Goal: Task Accomplishment & Management: Use online tool/utility

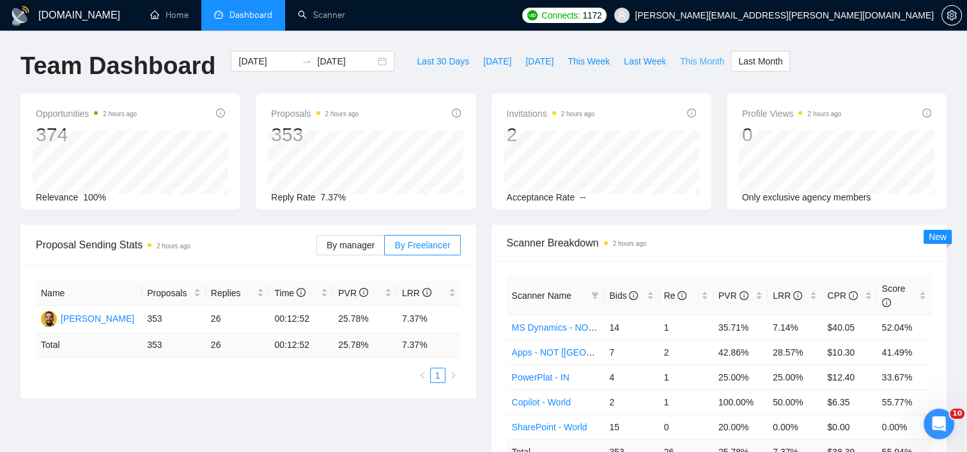
click at [698, 63] on span "This Month" at bounding box center [702, 61] width 44 height 14
type input "2025-10-01"
type input "2025-10-31"
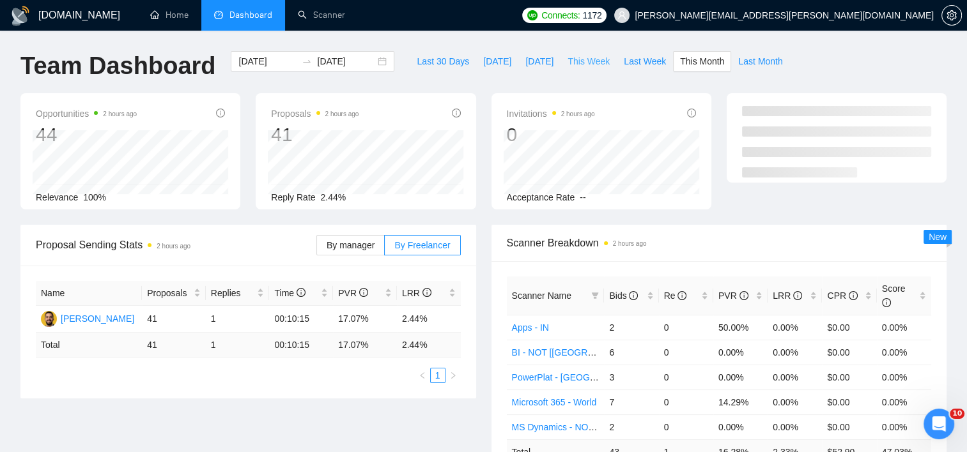
click at [595, 54] on span "This Week" at bounding box center [588, 61] width 42 height 14
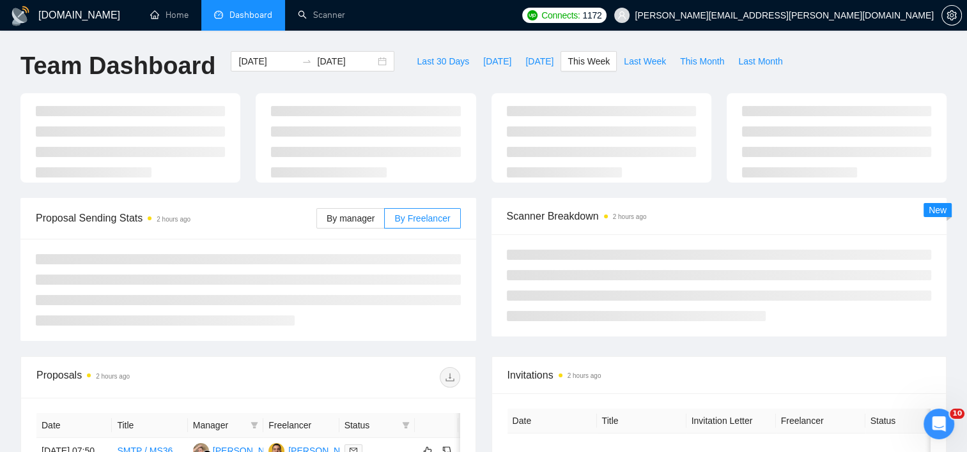
type input "2025-09-29"
type input "2025-10-05"
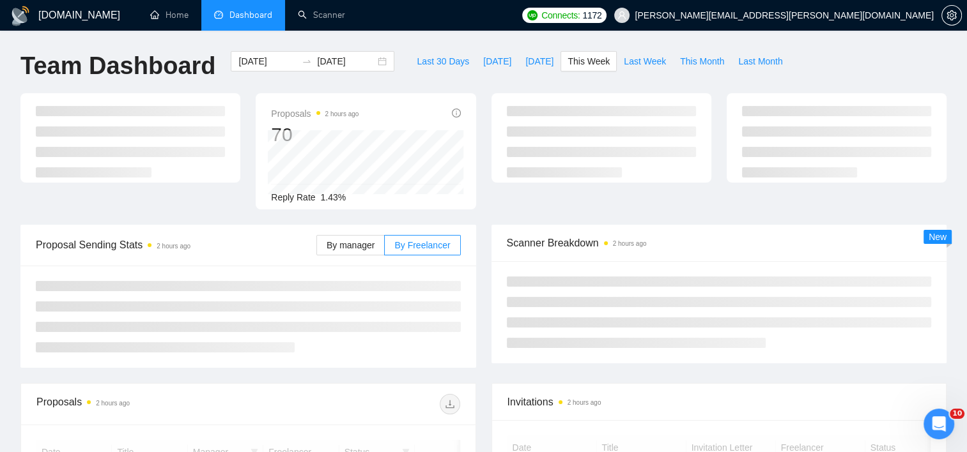
click at [482, 234] on div "Proposal Sending Stats 2 hours ago By manager By Freelancer" at bounding box center [248, 296] width 471 height 143
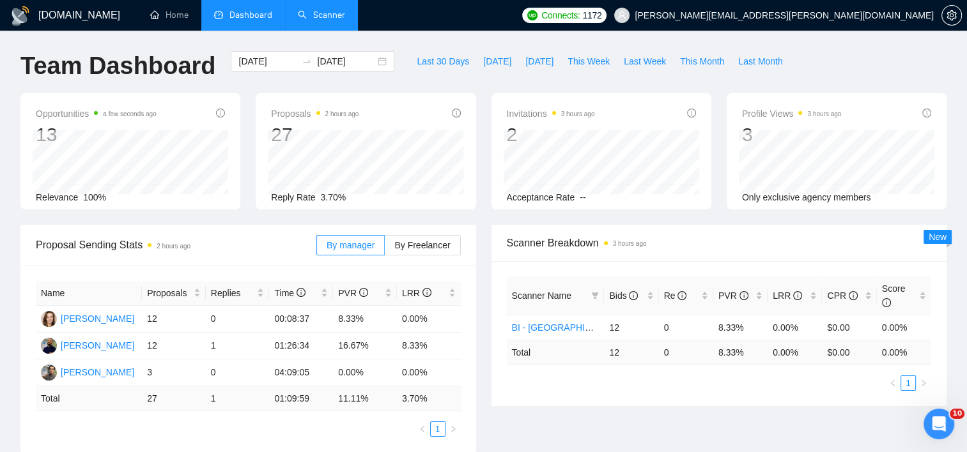
click at [325, 20] on link "Scanner" at bounding box center [321, 15] width 47 height 11
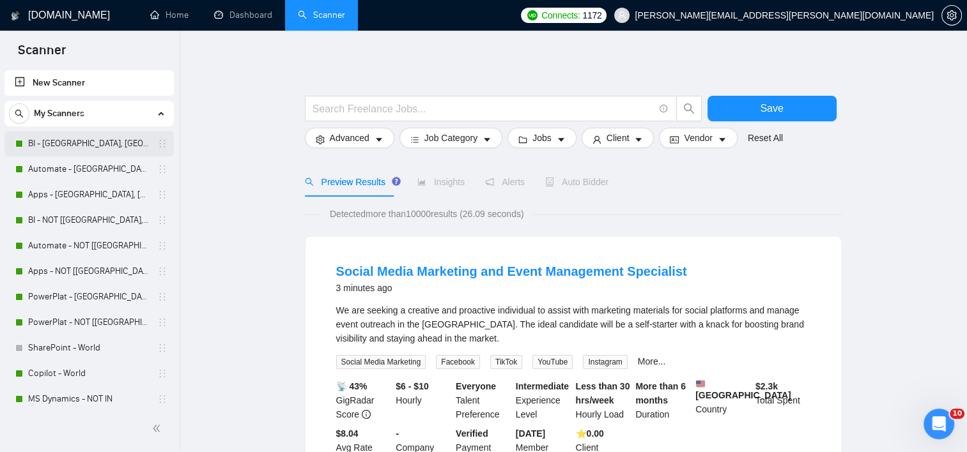
click at [72, 150] on link "BI - [GEOGRAPHIC_DATA], [GEOGRAPHIC_DATA], [GEOGRAPHIC_DATA]" at bounding box center [88, 144] width 121 height 26
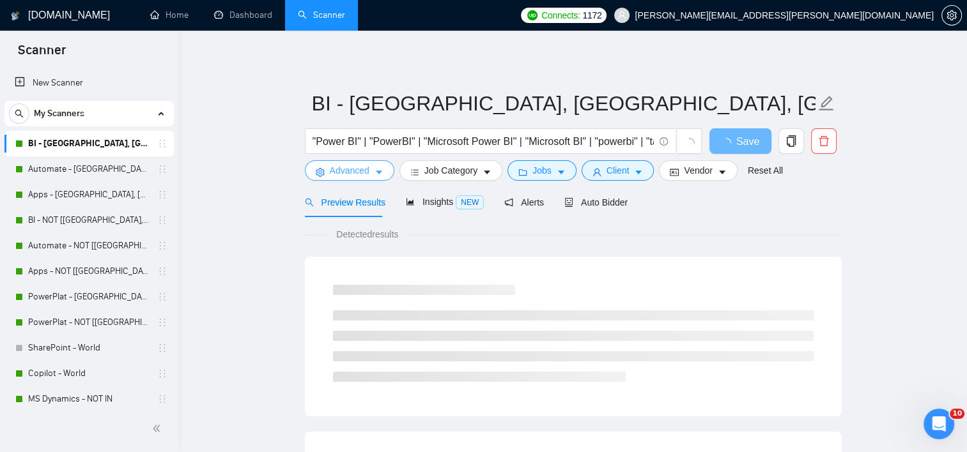
click at [345, 169] on span "Advanced" at bounding box center [350, 171] width 40 height 14
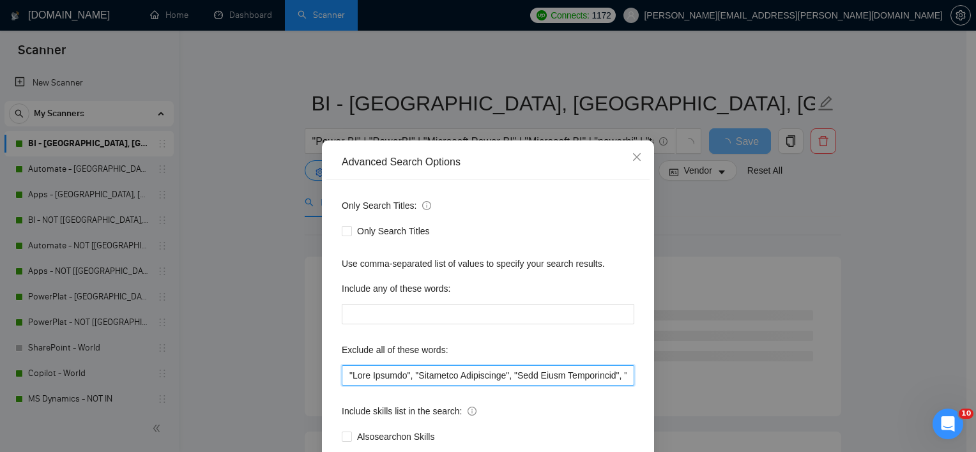
click at [345, 378] on input "text" at bounding box center [488, 375] width 293 height 20
paste input "ts and old clients)"
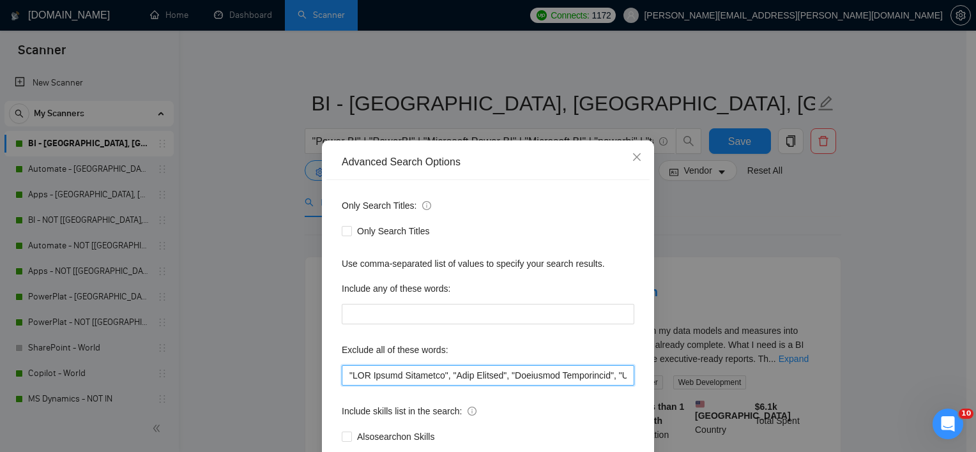
paste input ""PBI Custom Connector","
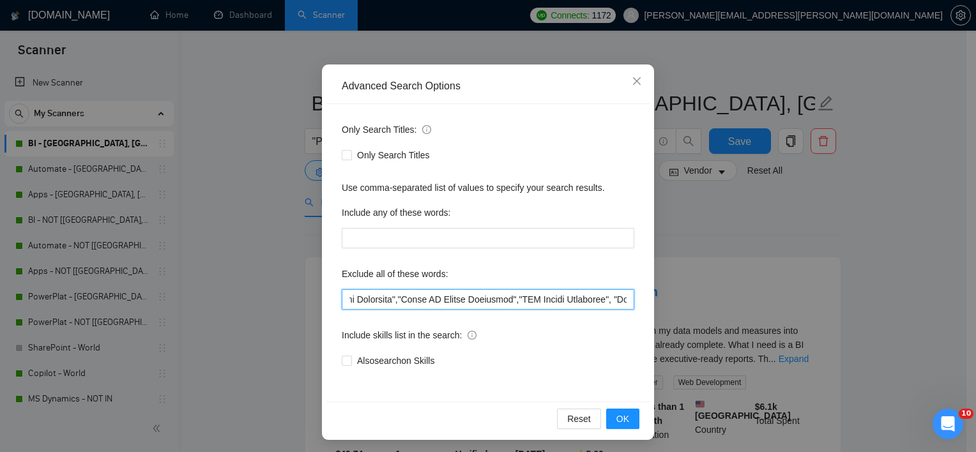
scroll to position [79, 0]
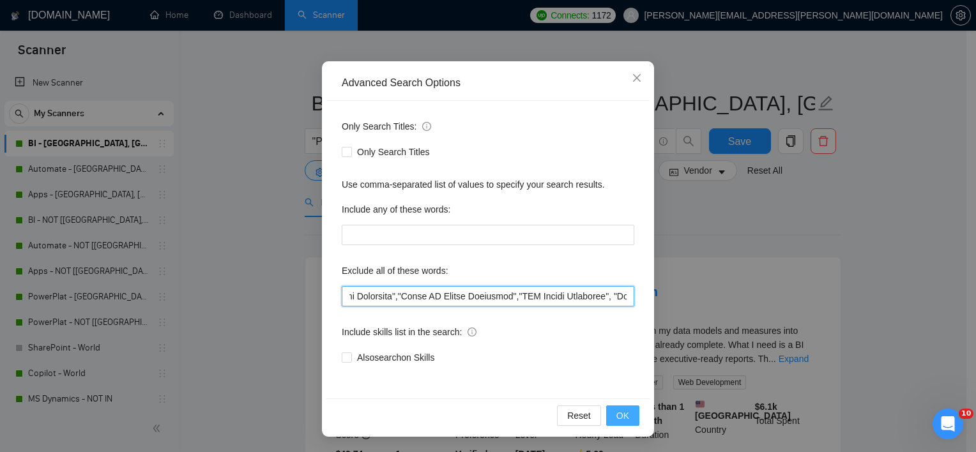
type input ""Custom Connector","Power BI Custom Connector","PBI Custom Connector", "Live Su…"
click at [611, 409] on button "OK" at bounding box center [622, 416] width 33 height 20
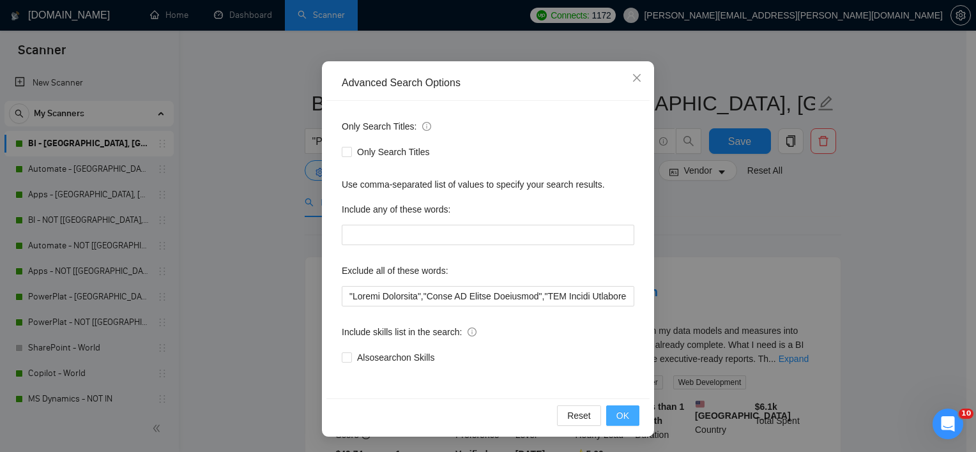
scroll to position [15, 0]
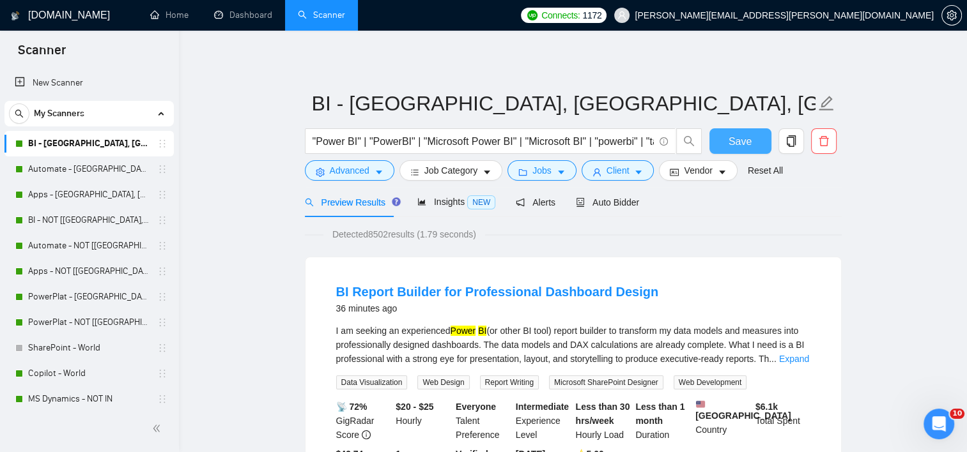
click at [767, 130] on button "Save" at bounding box center [740, 141] width 62 height 26
click at [72, 217] on link "BI - NOT [[GEOGRAPHIC_DATA], CAN, [GEOGRAPHIC_DATA]]" at bounding box center [88, 221] width 121 height 26
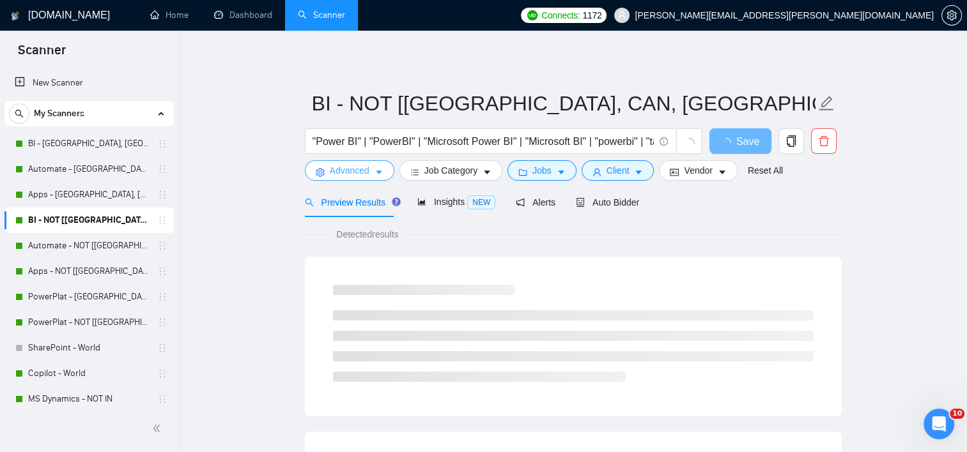
click at [350, 177] on span "Advanced" at bounding box center [350, 171] width 40 height 14
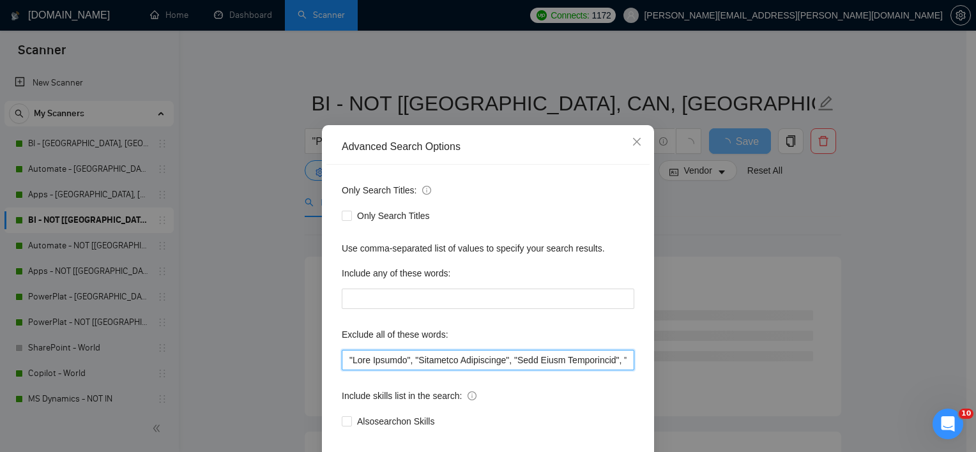
click at [342, 371] on input "text" at bounding box center [488, 360] width 293 height 20
paste input ""Custom Connector","Power BI Custom Connector","PBI Custom Connector","
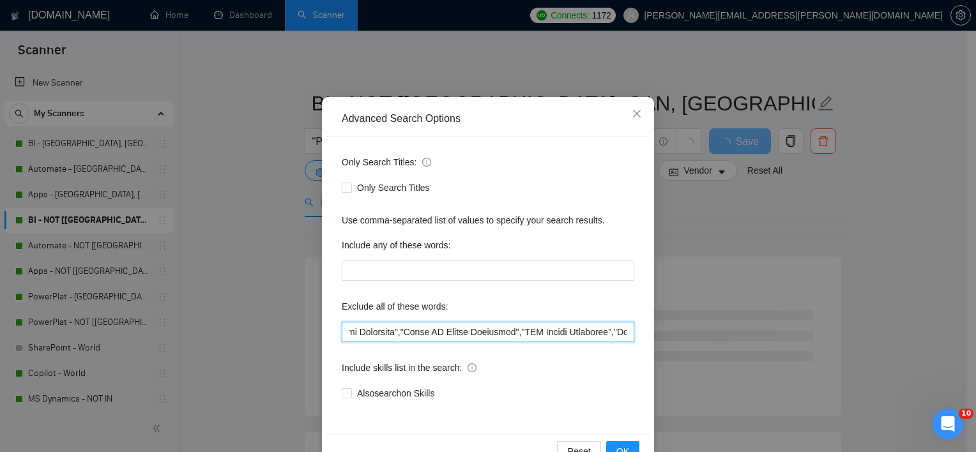
scroll to position [79, 0]
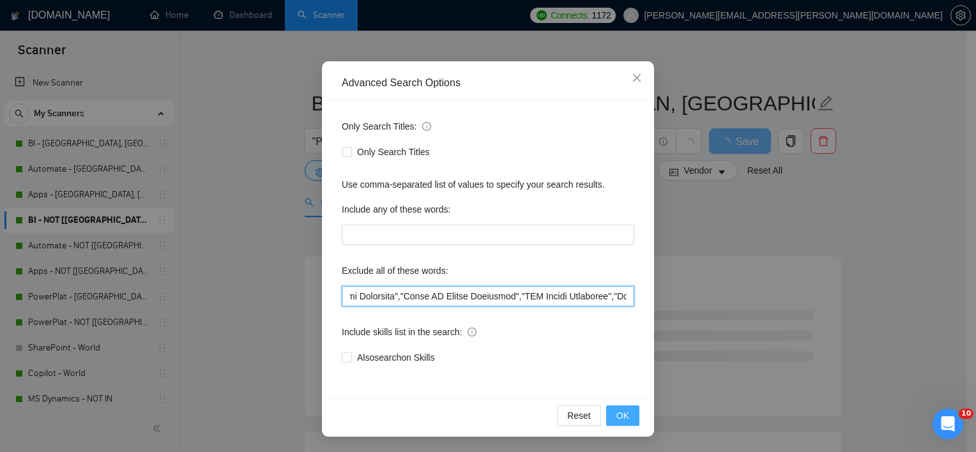
type input ""Custom Connector","Power BI Custom Connector","PBI Custom Connector","Live Sup…"
click at [621, 426] on div "Reset OK" at bounding box center [487, 416] width 323 height 34
click at [621, 417] on span "OK" at bounding box center [623, 416] width 13 height 14
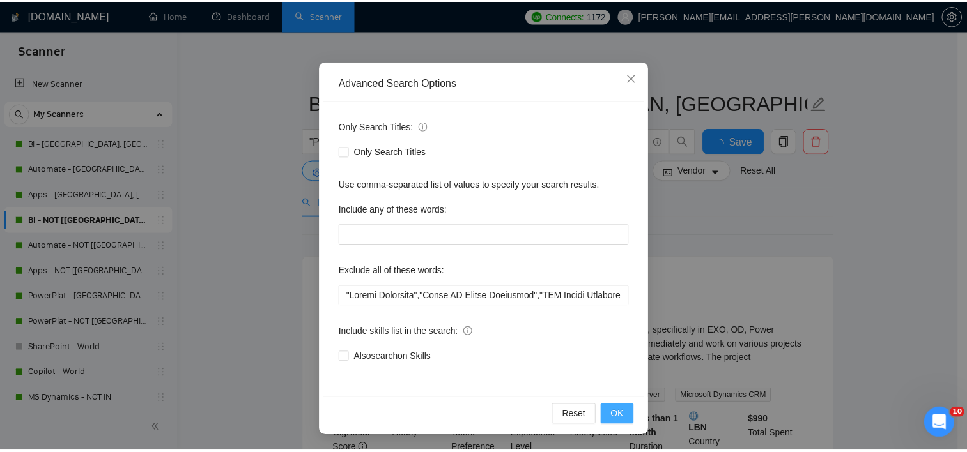
scroll to position [15, 0]
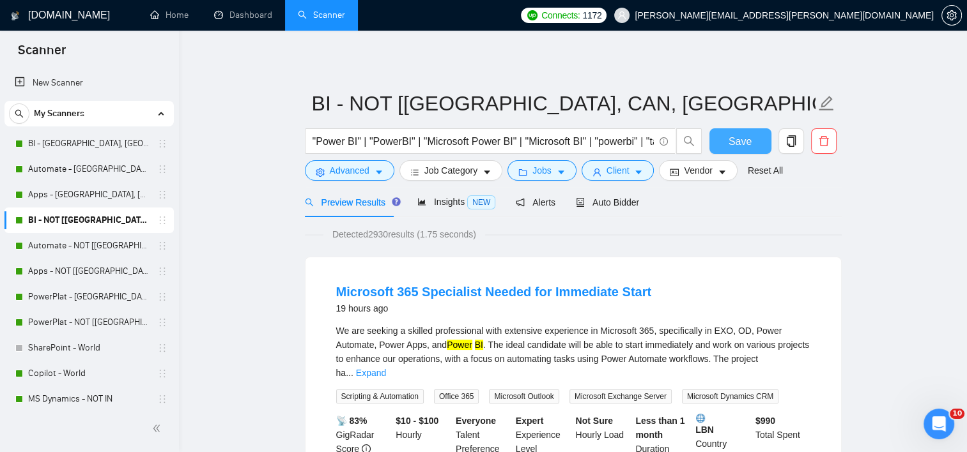
click at [733, 146] on span "Save" at bounding box center [739, 142] width 23 height 16
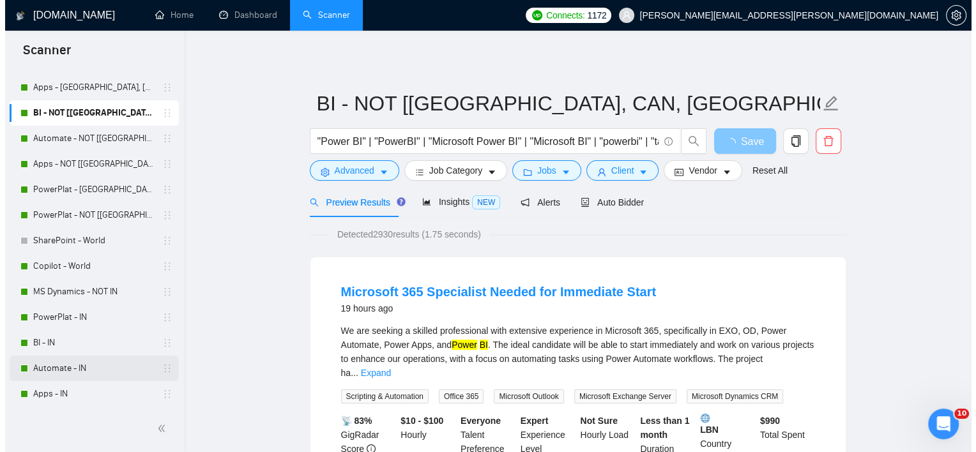
scroll to position [128, 0]
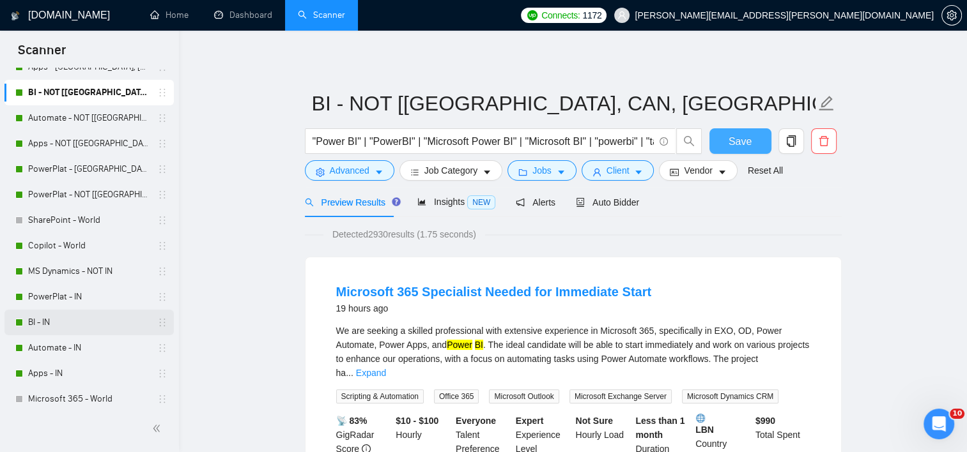
click at [57, 322] on link "BI - IN" at bounding box center [88, 323] width 121 height 26
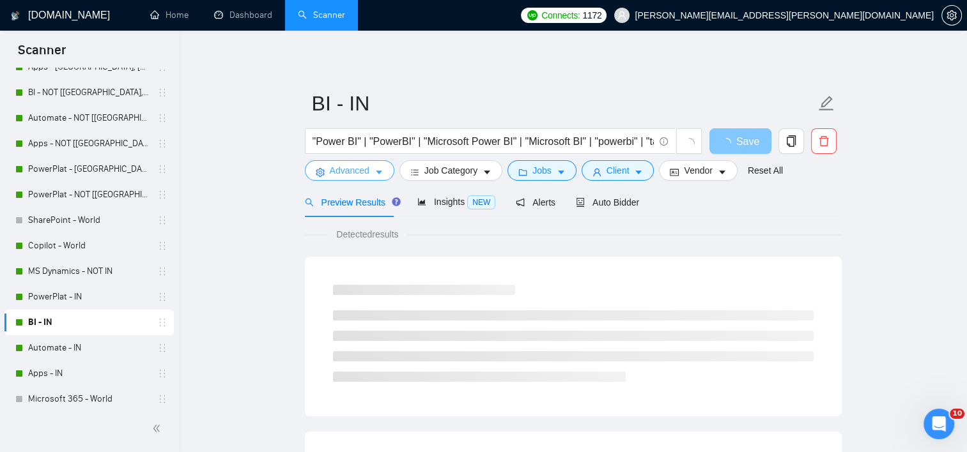
click at [347, 169] on span "Advanced" at bounding box center [350, 171] width 40 height 14
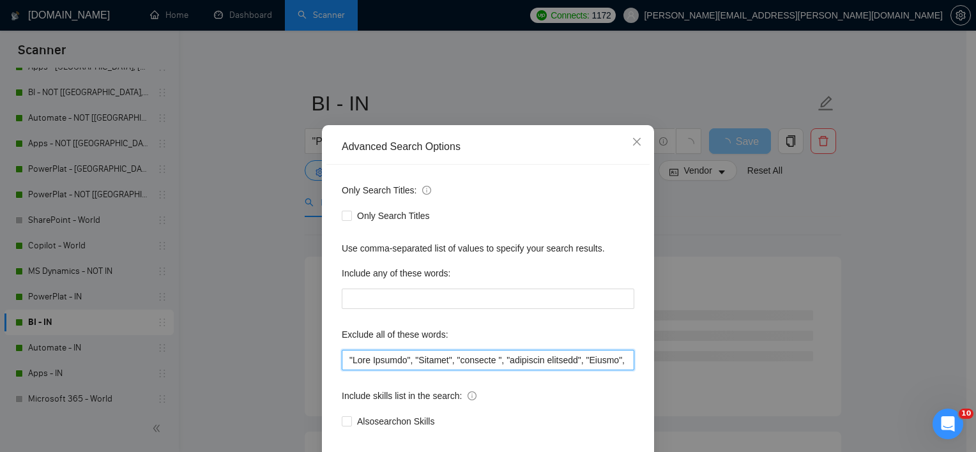
drag, startPoint x: 344, startPoint y: 370, endPoint x: 352, endPoint y: 368, distance: 8.5
click at [344, 371] on input "text" at bounding box center [488, 360] width 293 height 20
paste input ""Custom Connector","Power BI Custom Connector","PBI Custom Connector","
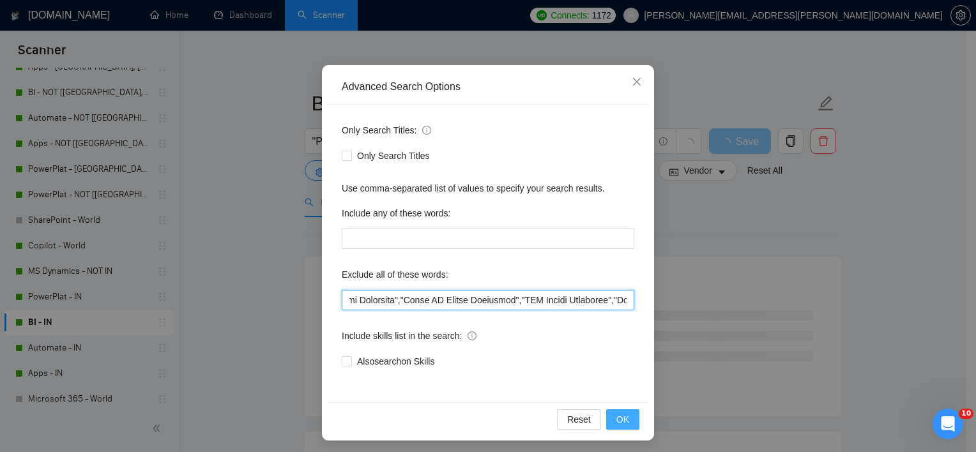
scroll to position [79, 0]
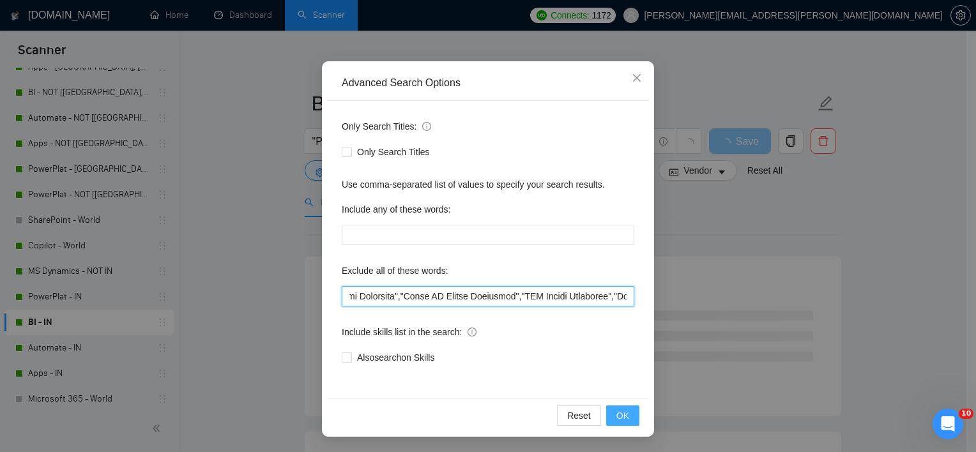
type input ""Custom Connector","Power BI Custom Connector","PBI Custom Connector","Live Sup…"
drag, startPoint x: 620, startPoint y: 421, endPoint x: 624, endPoint y: 412, distance: 9.7
click at [620, 422] on span "OK" at bounding box center [623, 416] width 13 height 14
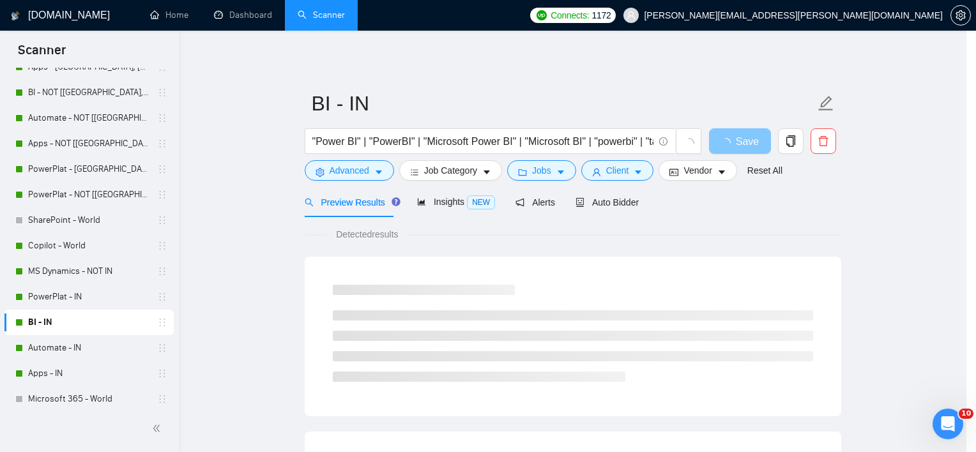
scroll to position [15, 0]
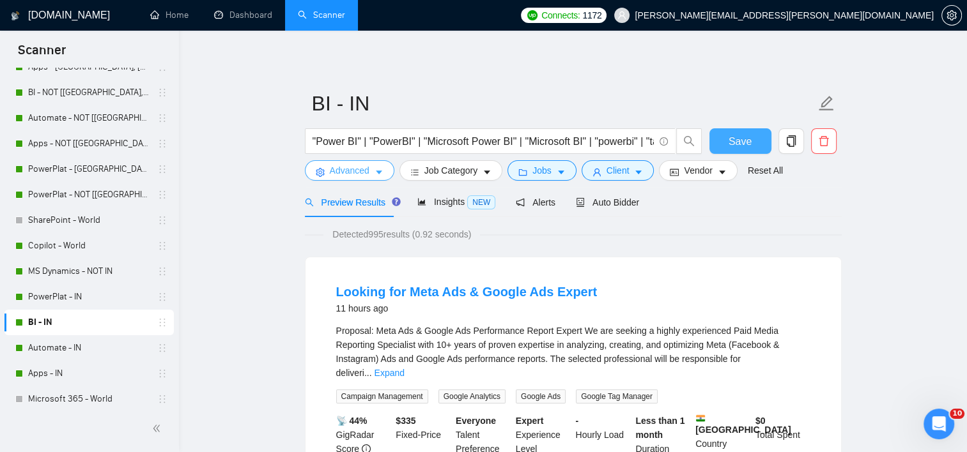
click at [372, 173] on button "Advanced" at bounding box center [349, 170] width 89 height 20
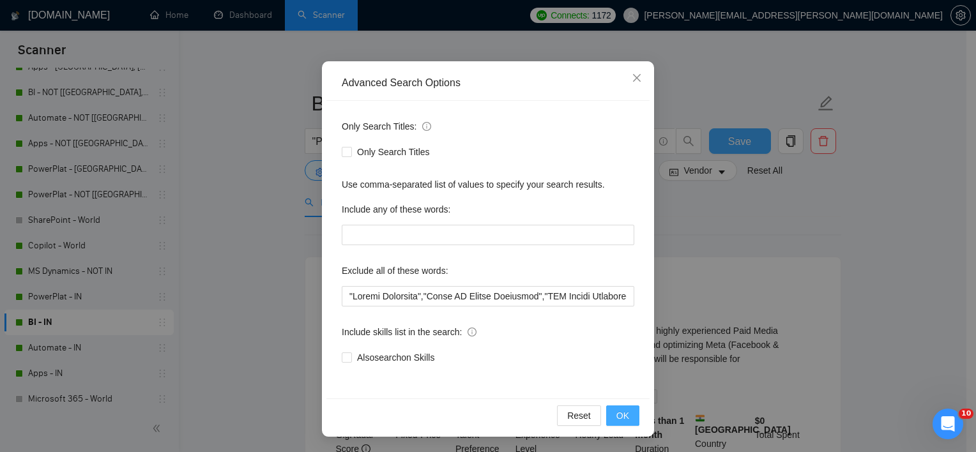
click at [618, 413] on span "OK" at bounding box center [623, 416] width 13 height 14
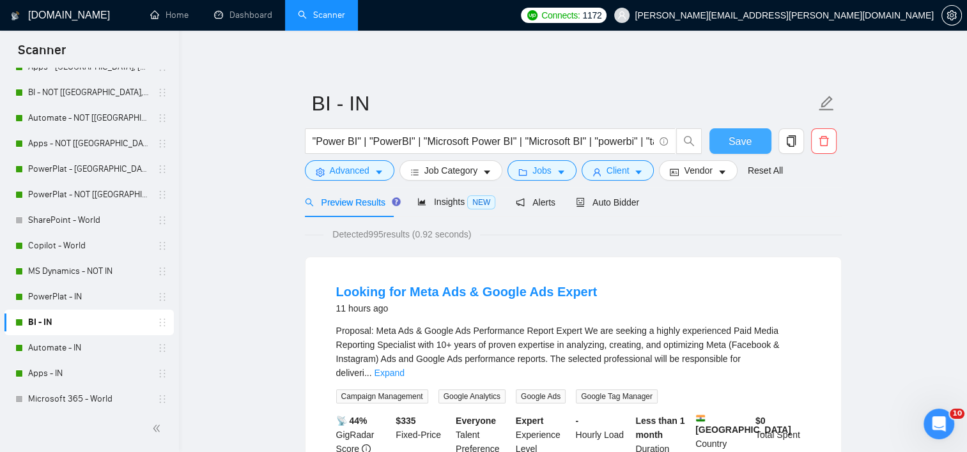
click at [749, 134] on span "Save" at bounding box center [739, 142] width 23 height 16
